Goal: Navigation & Orientation: Find specific page/section

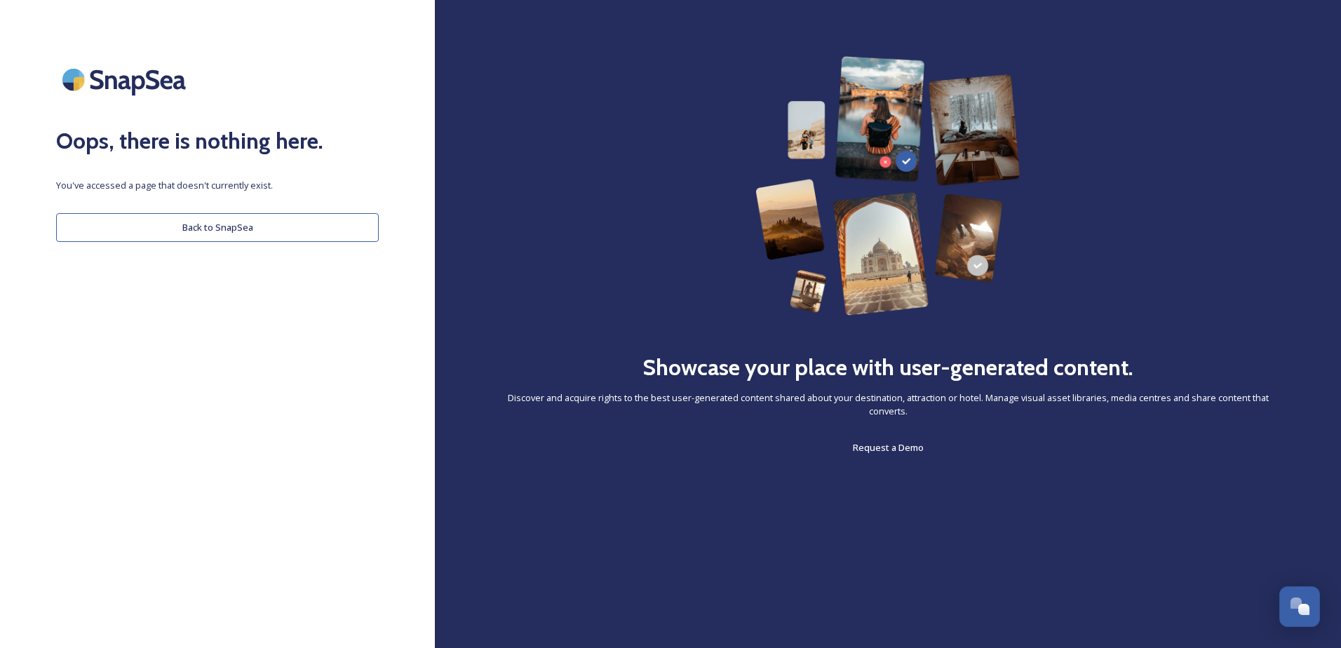
click at [278, 225] on button "Back to SnapSea" at bounding box center [217, 227] width 323 height 29
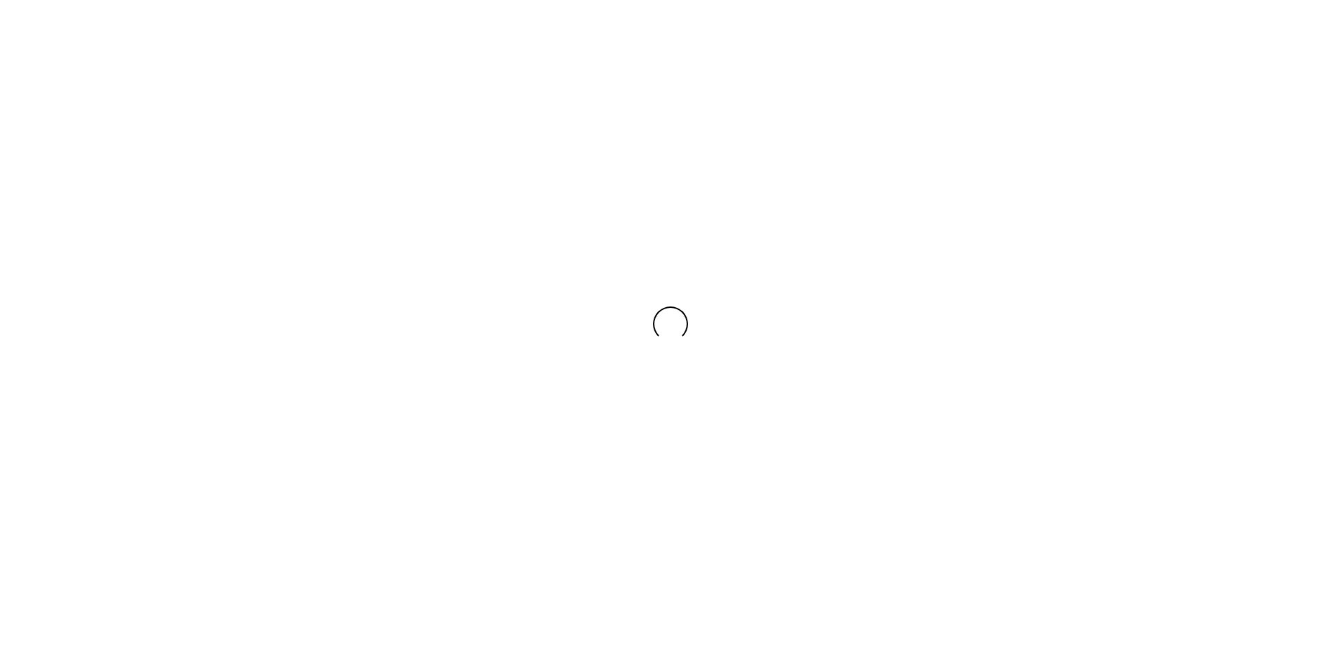
click at [234, 121] on div at bounding box center [670, 324] width 1341 height 648
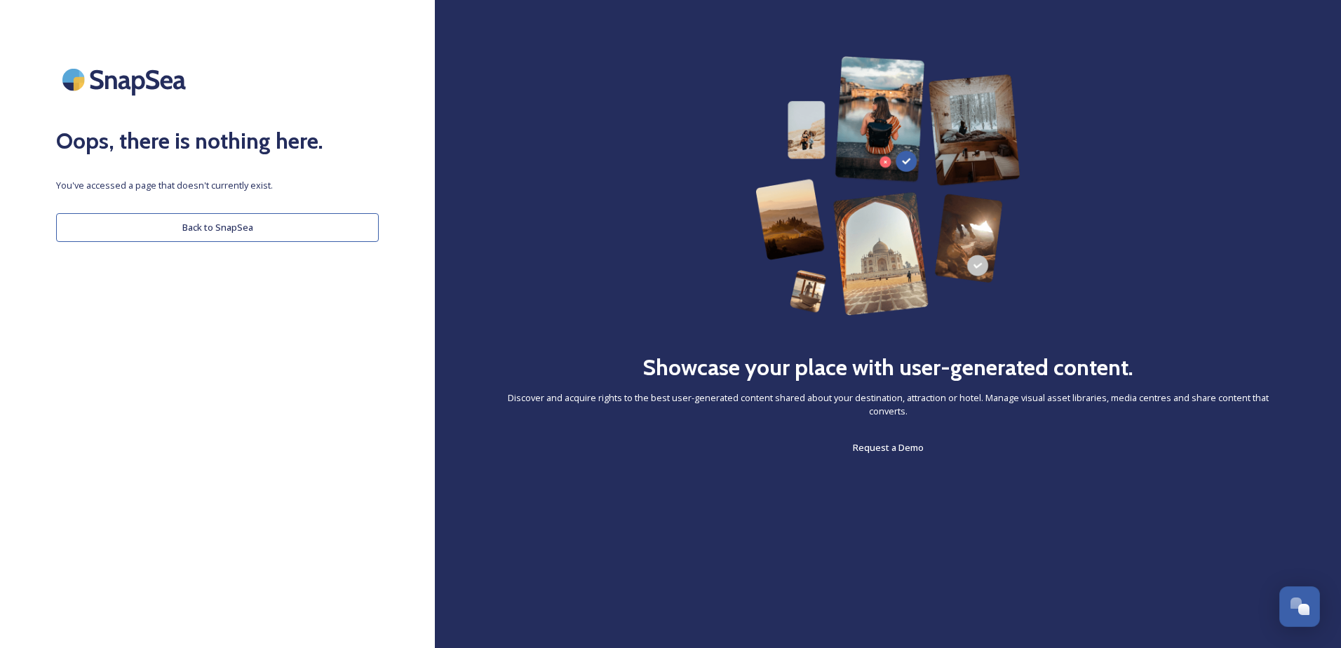
click at [180, 231] on button "Back to SnapSea" at bounding box center [217, 227] width 323 height 29
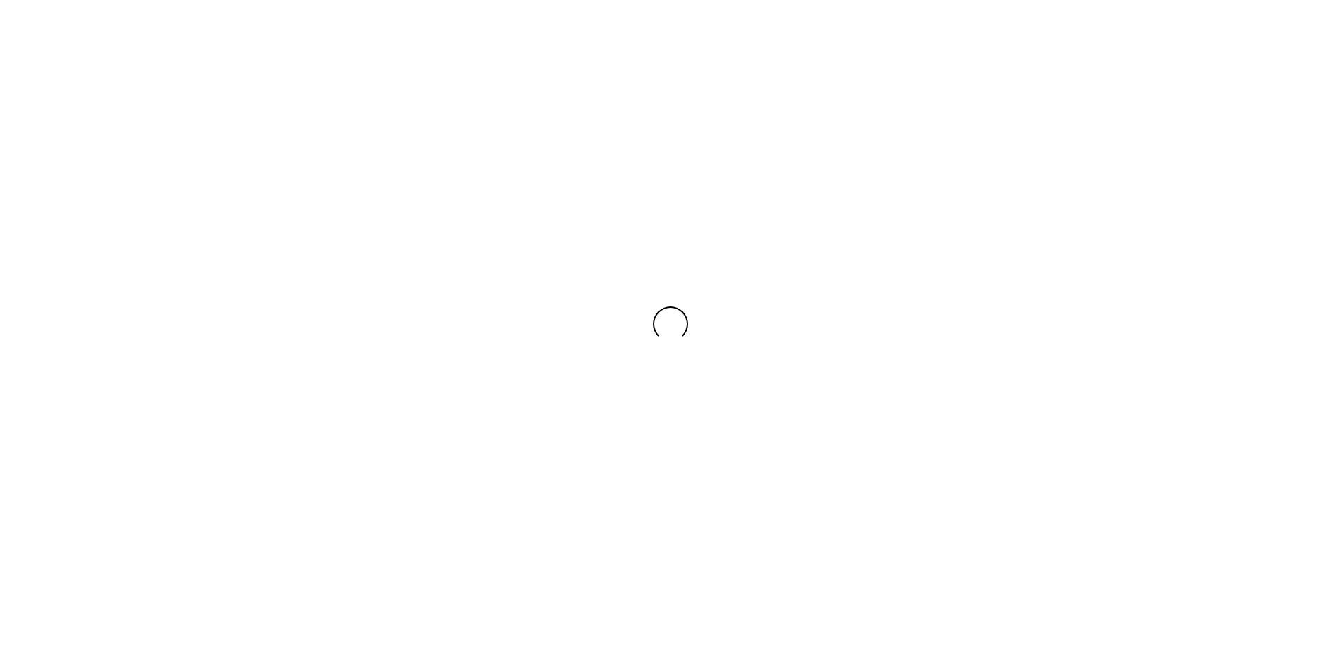
drag, startPoint x: 728, startPoint y: 480, endPoint x: 565, endPoint y: 378, distance: 192.3
click at [728, 480] on div at bounding box center [670, 324] width 1341 height 648
